Goal: Information Seeking & Learning: Understand process/instructions

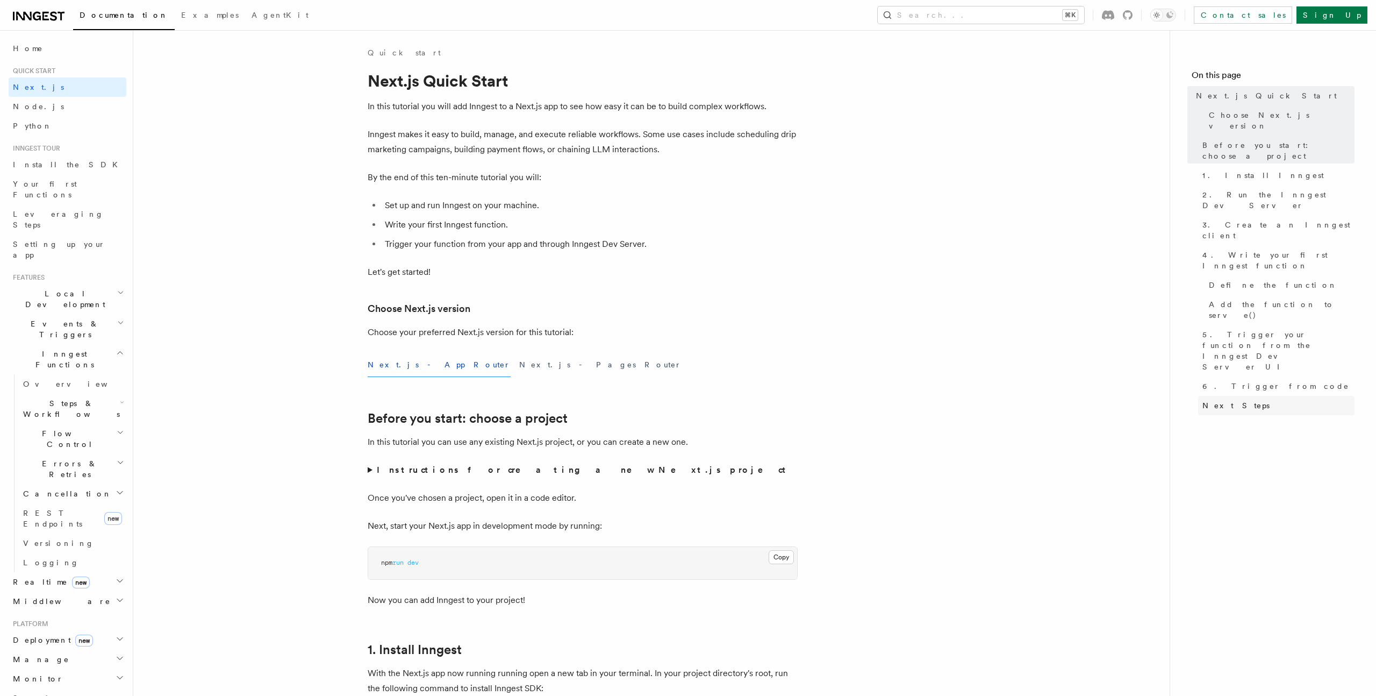
click at [1235, 400] on span "Next Steps" at bounding box center [1236, 405] width 67 height 11
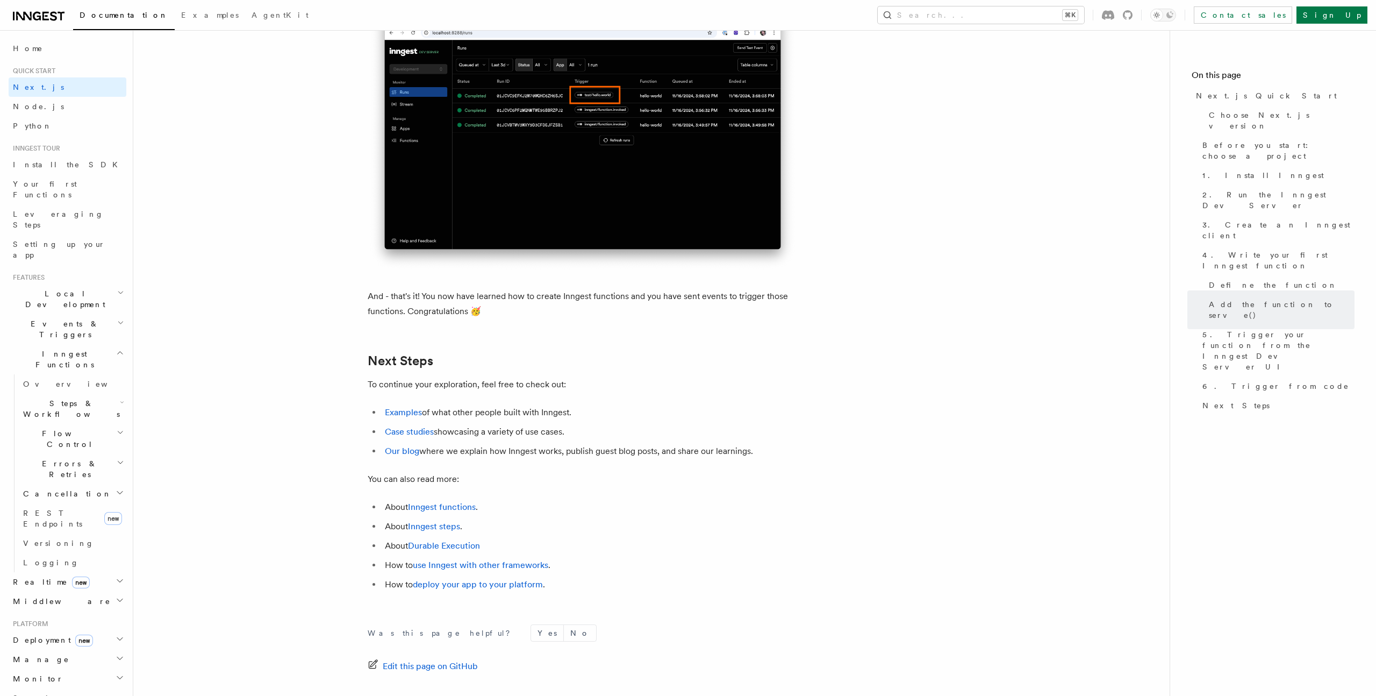
scroll to position [6487, 0]
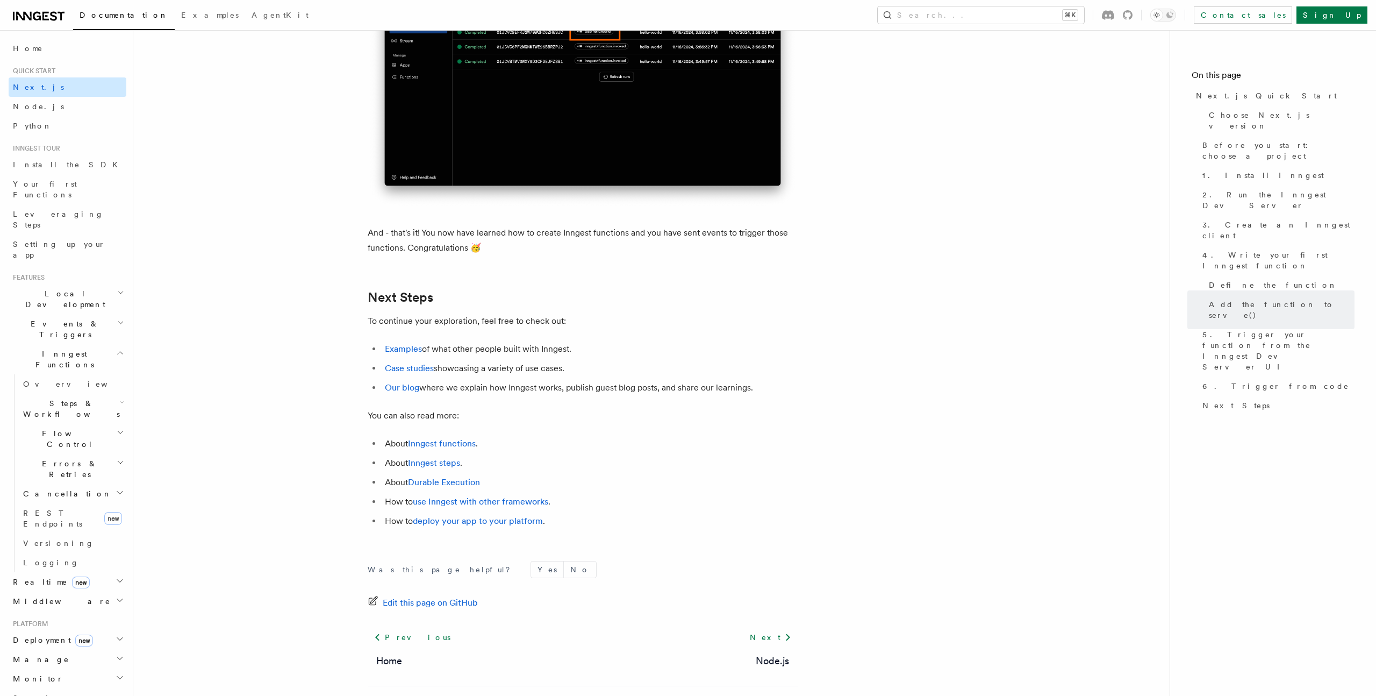
click at [26, 78] on link "Next.js" at bounding box center [68, 86] width 118 height 19
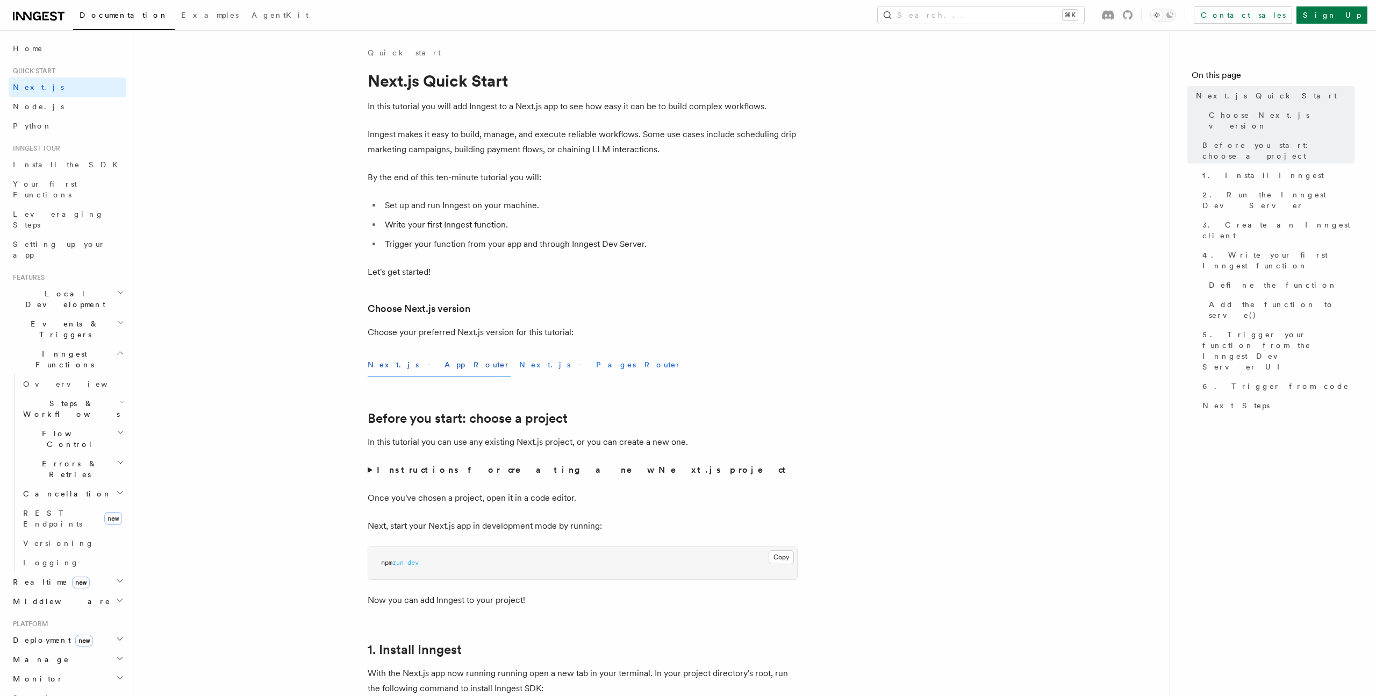
click at [519, 364] on button "Next.js - Pages Router" at bounding box center [600, 365] width 162 height 24
click at [389, 360] on button "Next.js - App Router" at bounding box center [439, 365] width 143 height 24
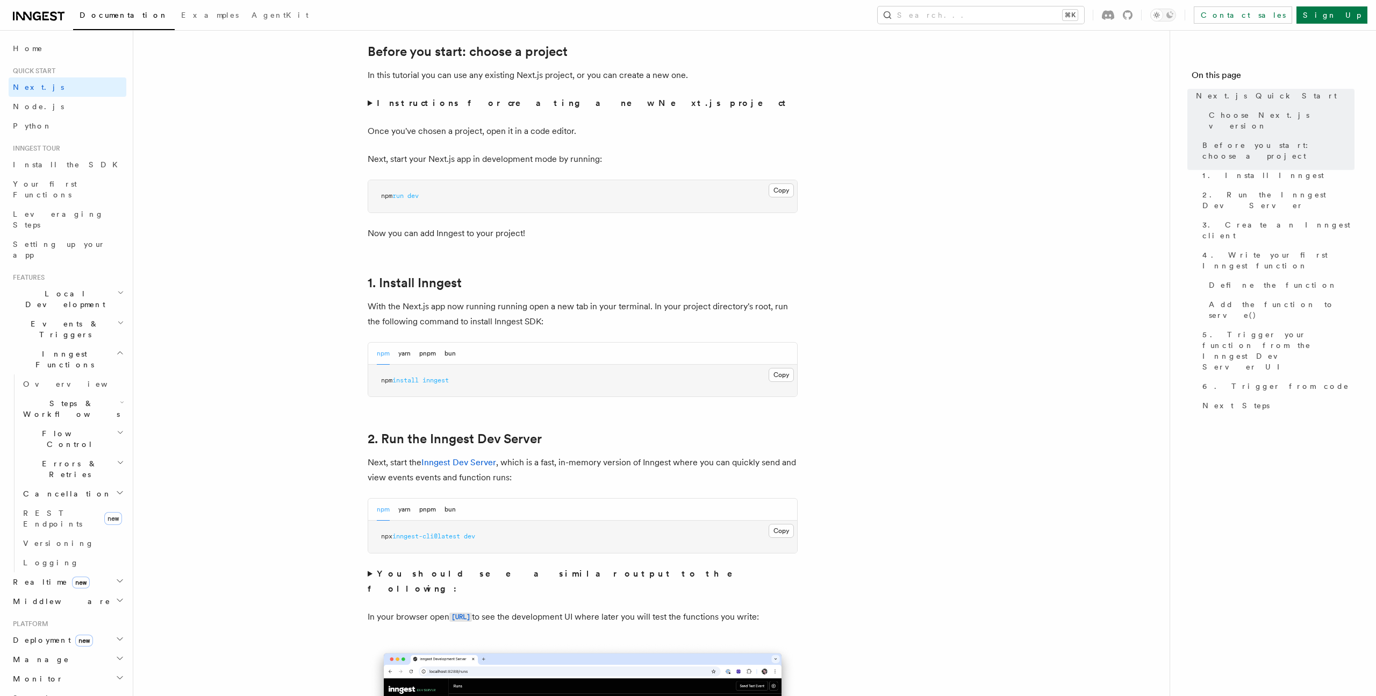
scroll to position [388, 0]
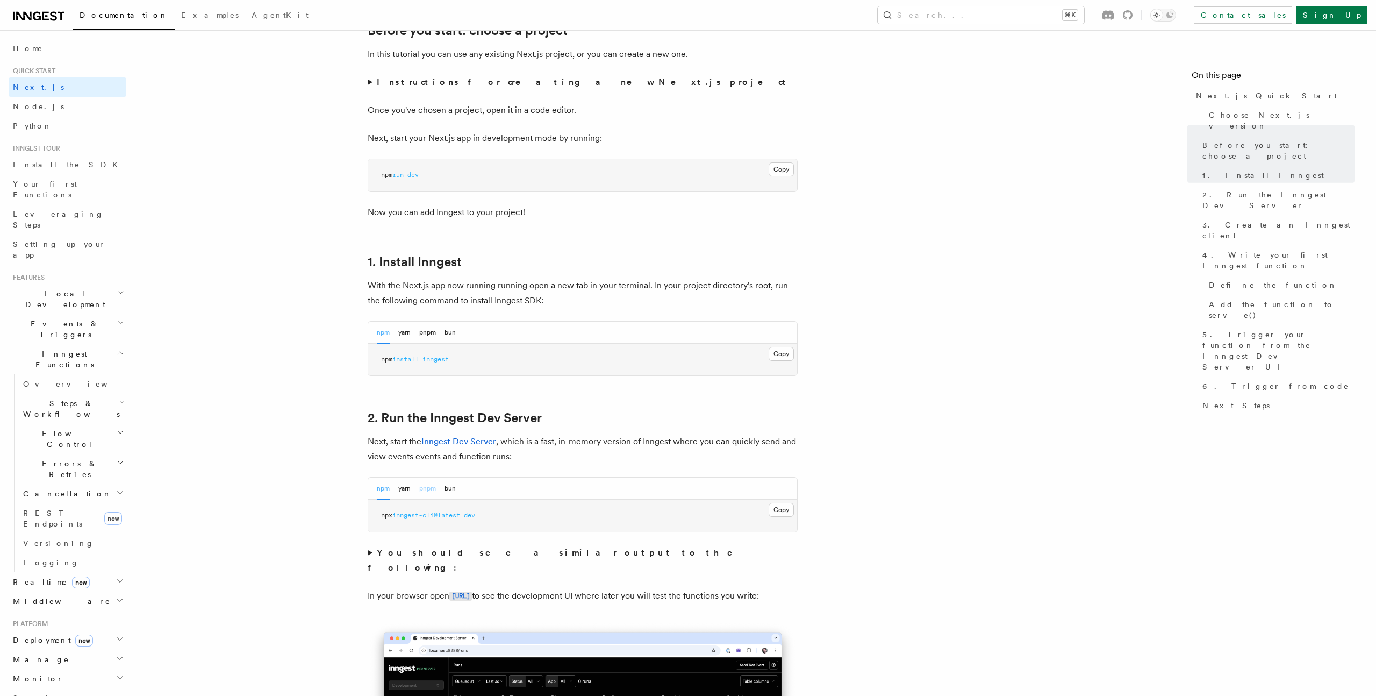
click at [430, 481] on button "pnpm" at bounding box center [427, 488] width 17 height 22
click at [777, 515] on button "Copy Copied" at bounding box center [781, 510] width 25 height 14
click at [661, 355] on pre "pnpm add inngest" at bounding box center [582, 360] width 429 height 32
click at [770, 354] on button "Copy Copied" at bounding box center [781, 354] width 25 height 14
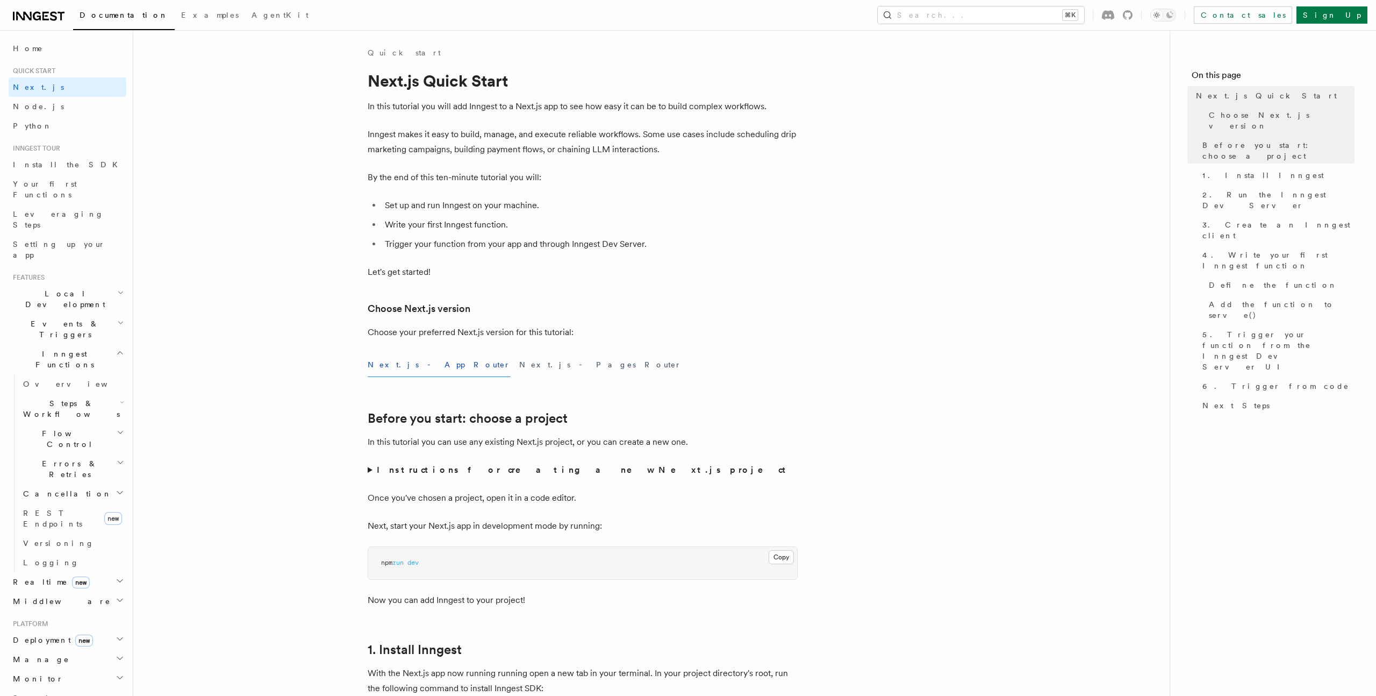
scroll to position [186, 0]
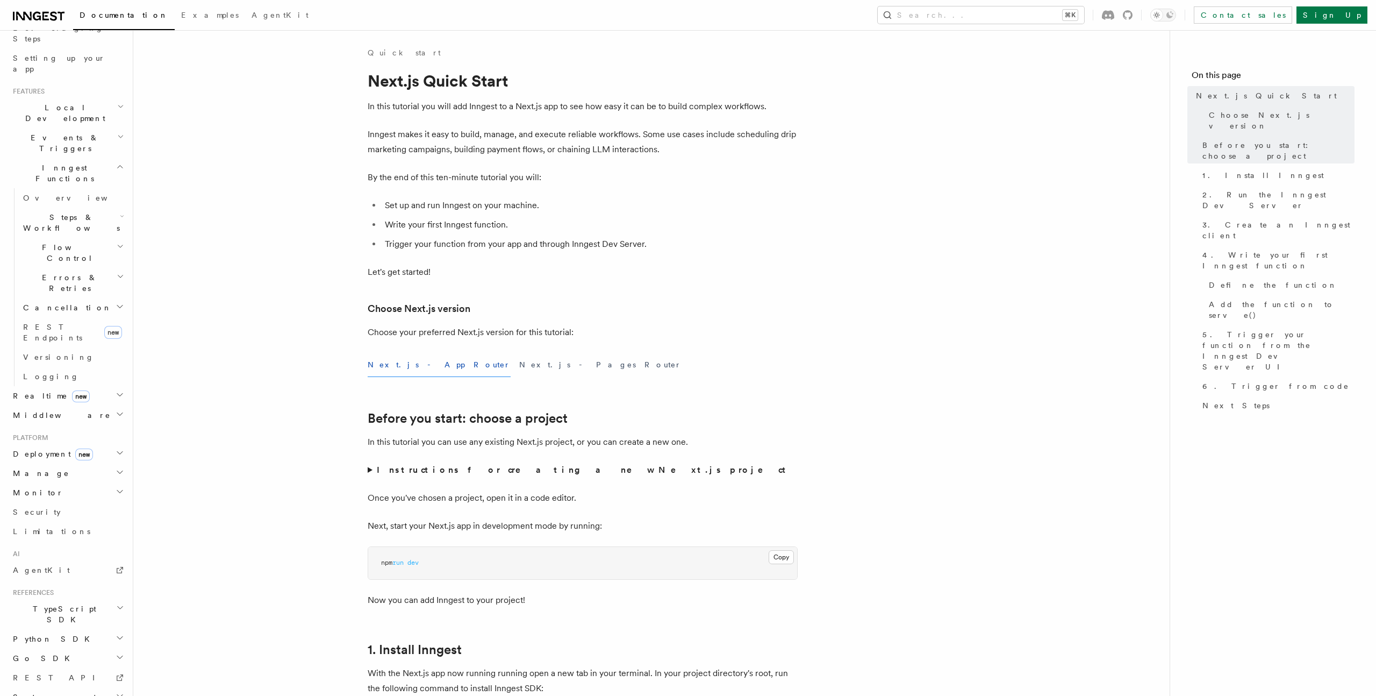
click at [31, 10] on icon at bounding box center [39, 16] width 52 height 13
